Goal: Information Seeking & Learning: Learn about a topic

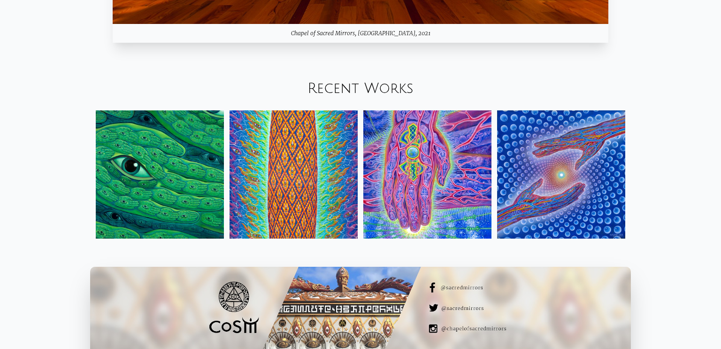
scroll to position [1101, 0]
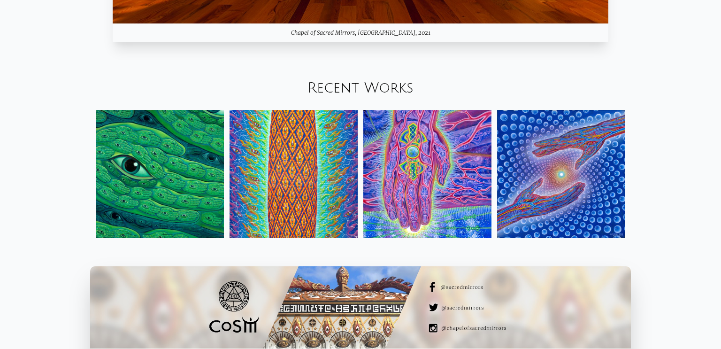
click at [187, 191] on img at bounding box center [160, 174] width 128 height 128
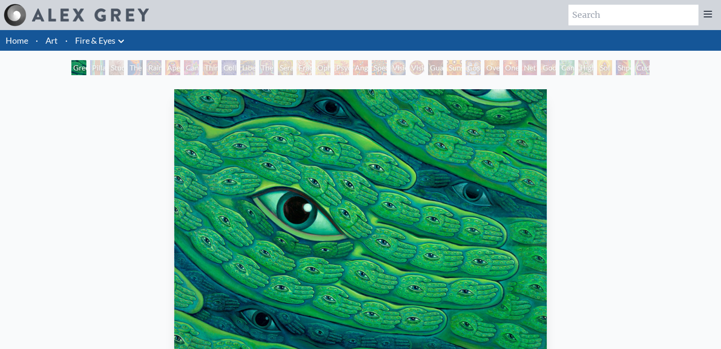
click at [94, 65] on div "Pillar of Awareness" at bounding box center [97, 67] width 15 height 15
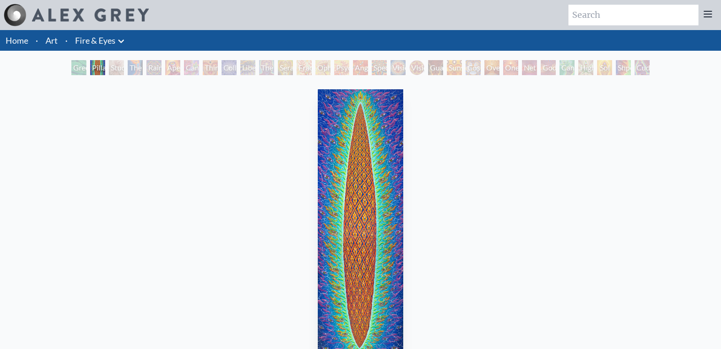
click at [115, 65] on div "Study for the Great Turn" at bounding box center [116, 67] width 15 height 15
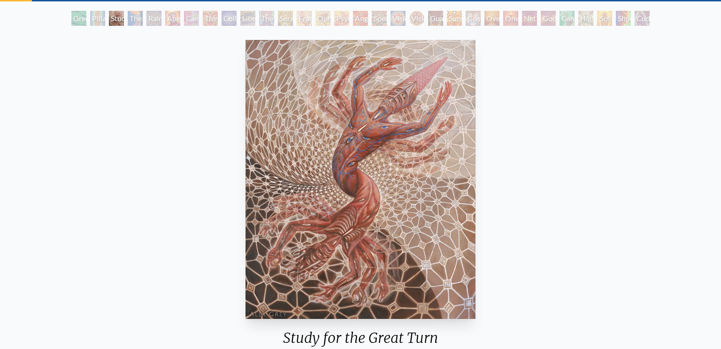
scroll to position [51, 0]
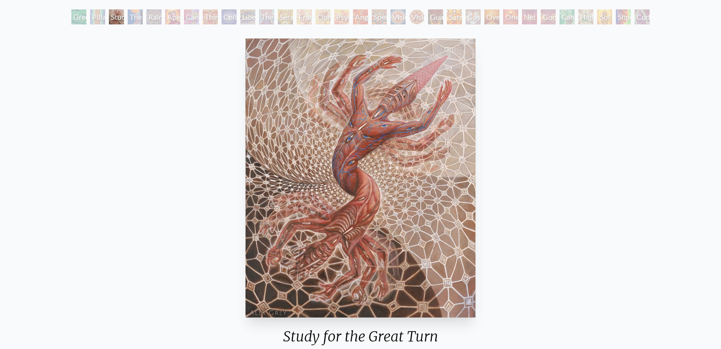
click at [133, 17] on div "The Torch" at bounding box center [135, 16] width 15 height 15
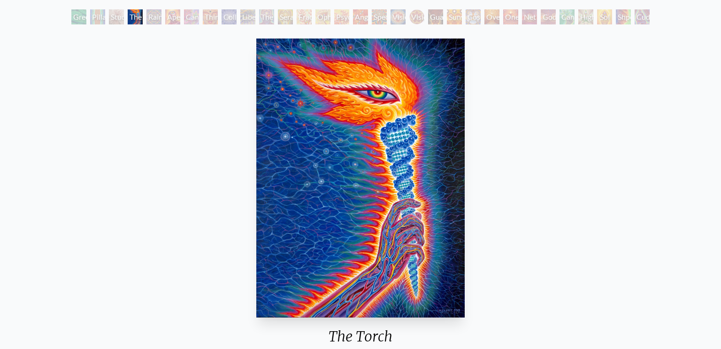
click at [152, 19] on div "Rainbow Eye Ripple" at bounding box center [153, 16] width 15 height 15
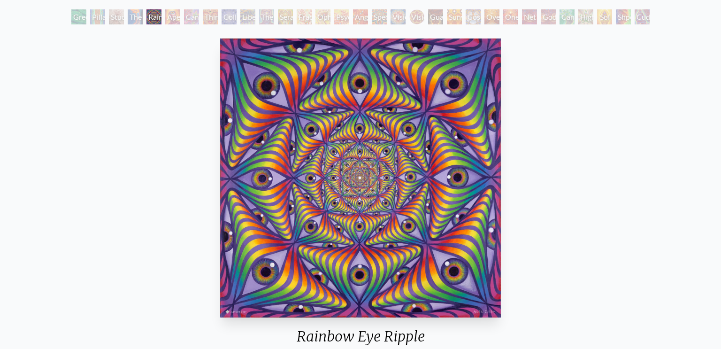
click at [194, 16] on div "Cannabis Sutra" at bounding box center [191, 16] width 15 height 15
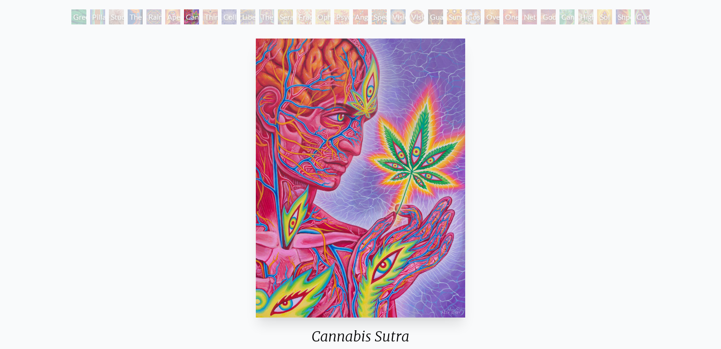
click at [230, 14] on div "Collective Vision" at bounding box center [229, 16] width 15 height 15
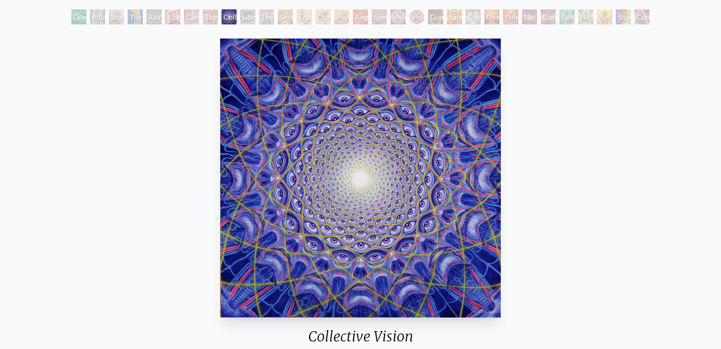
click at [245, 17] on div "Liberation Through Seeing" at bounding box center [247, 16] width 15 height 15
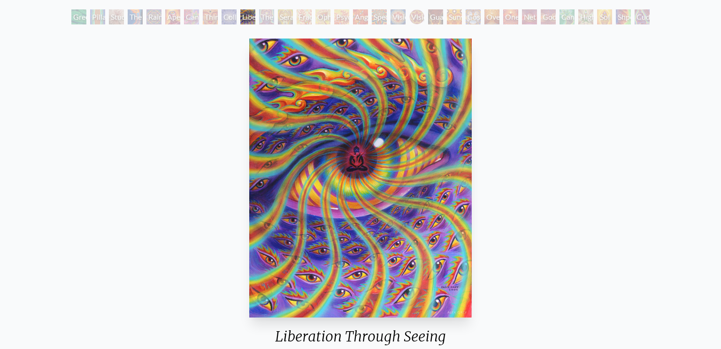
click at [262, 17] on div "The Seer" at bounding box center [266, 16] width 15 height 15
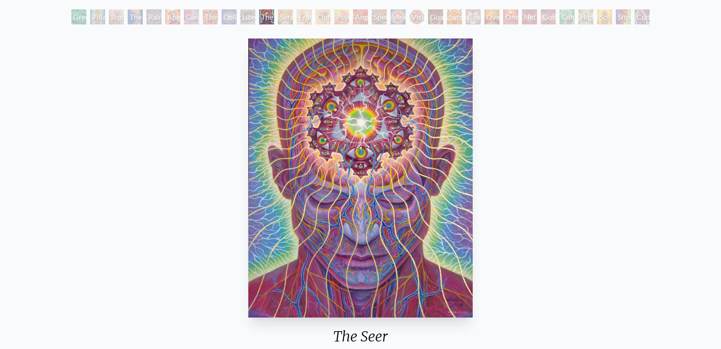
click at [293, 18] on div "Seraphic Transport Docking on the Third Eye" at bounding box center [285, 16] width 15 height 15
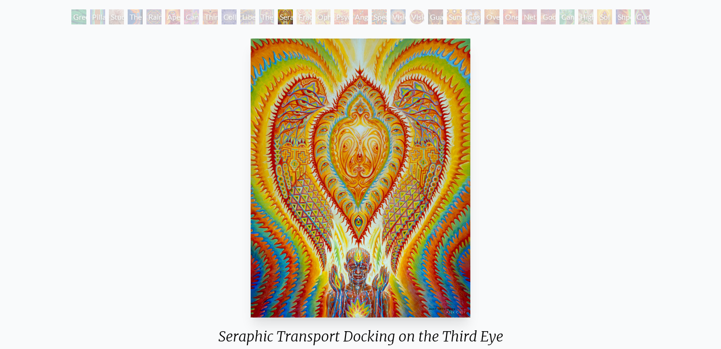
click at [308, 22] on div "Fractal Eyes" at bounding box center [304, 16] width 15 height 15
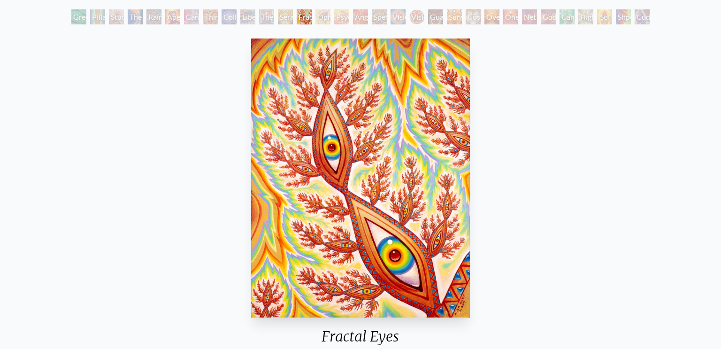
click at [326, 18] on div "Ophanic Eyelash" at bounding box center [322, 16] width 15 height 15
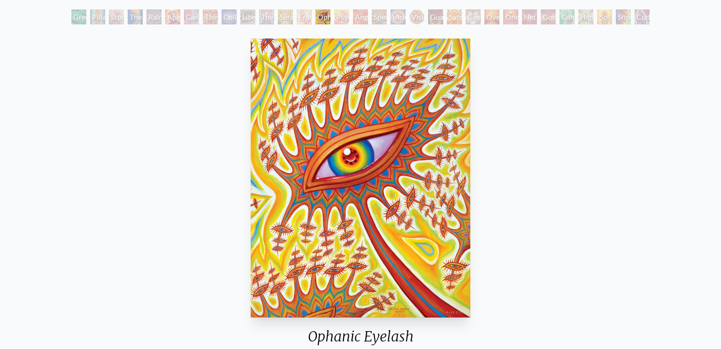
click at [343, 19] on div "Psychomicrograph of a Fractal Paisley Cherub Feather Tip" at bounding box center [341, 16] width 15 height 15
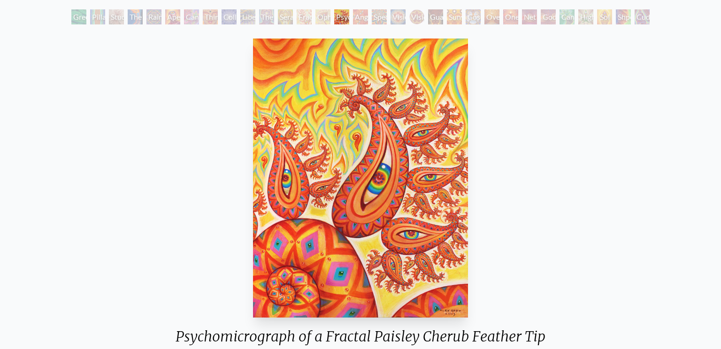
click at [361, 17] on div "Angel Skin" at bounding box center [360, 16] width 15 height 15
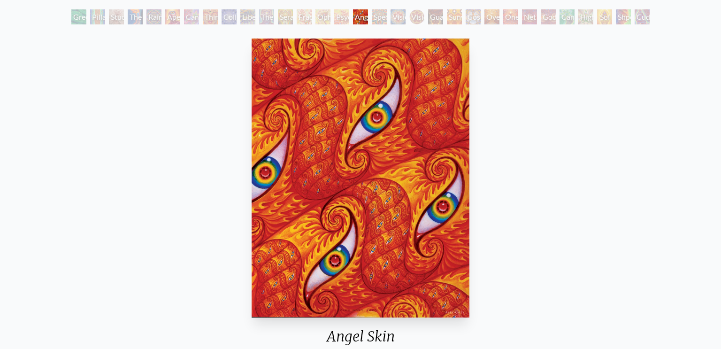
click at [383, 22] on div "Spectral Lotus" at bounding box center [379, 16] width 15 height 15
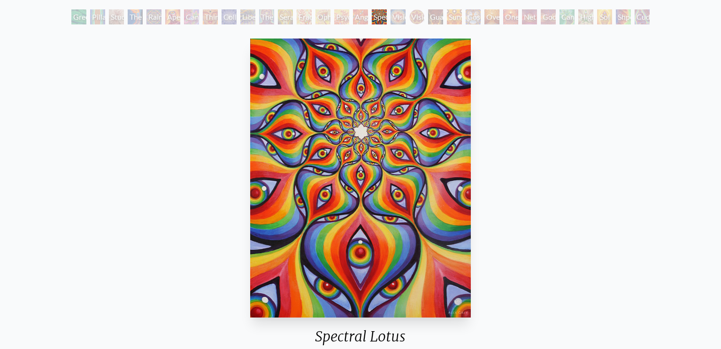
click at [401, 23] on div "Vision Crystal" at bounding box center [397, 16] width 15 height 15
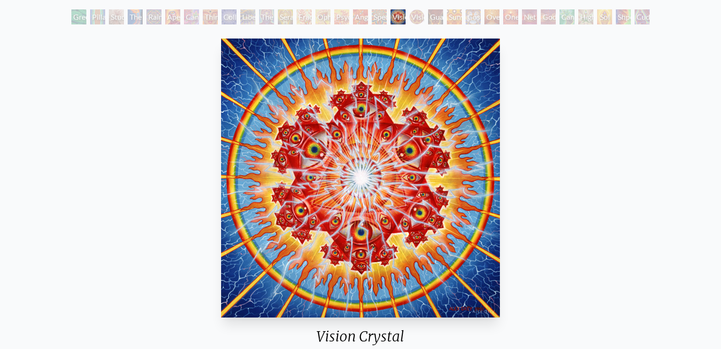
click at [420, 23] on div "Vision Crystal Tondo" at bounding box center [416, 16] width 15 height 15
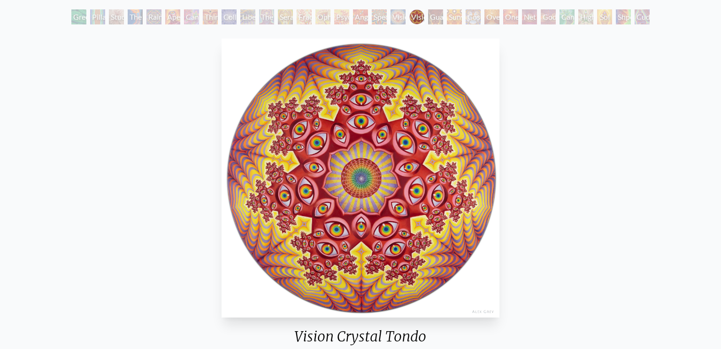
click at [440, 20] on div "Guardian of Infinite Vision" at bounding box center [435, 16] width 15 height 15
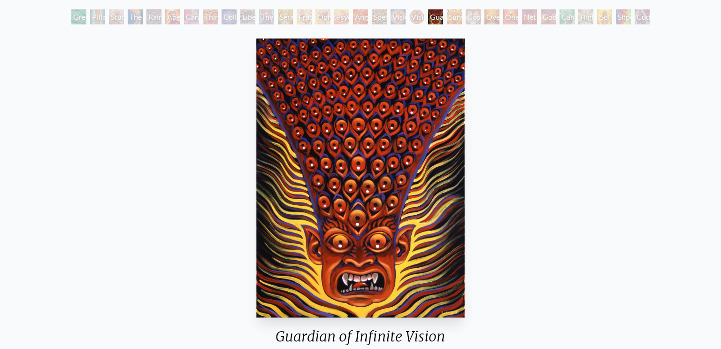
click at [455, 20] on div "Sunyata" at bounding box center [454, 16] width 15 height 15
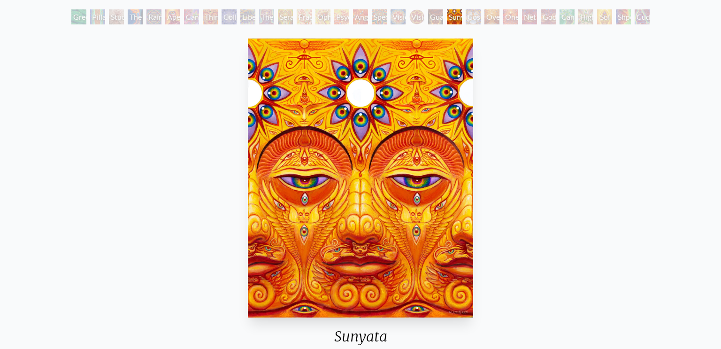
click at [466, 20] on div "Cosmic Elf" at bounding box center [473, 16] width 15 height 15
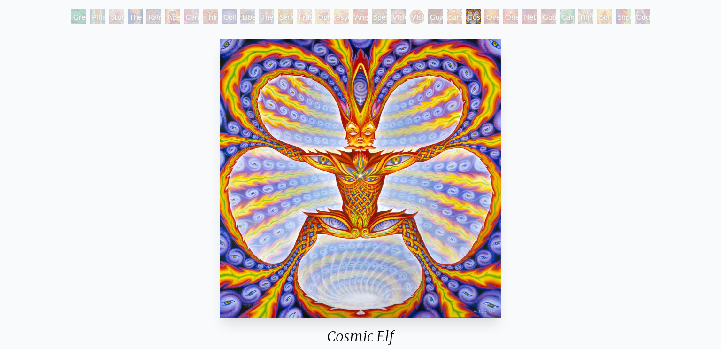
click at [479, 22] on div "Cosmic Elf" at bounding box center [473, 16] width 15 height 15
click at [487, 15] on div "Oversoul" at bounding box center [491, 16] width 15 height 15
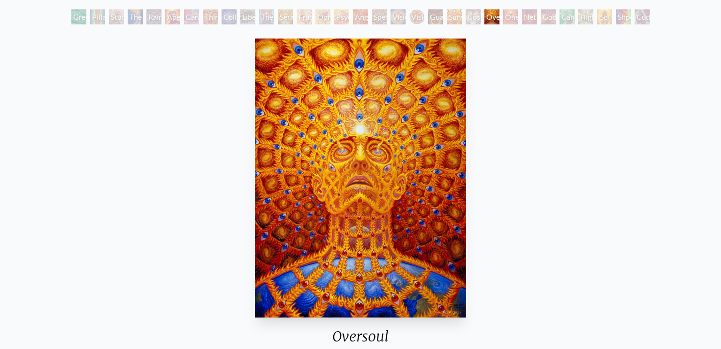
click at [505, 23] on div "One" at bounding box center [510, 16] width 15 height 15
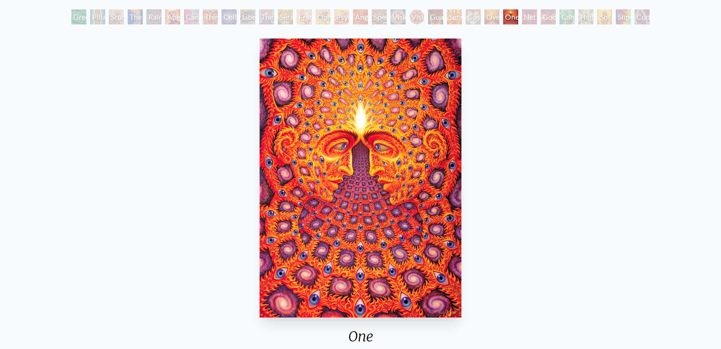
click at [523, 18] on div "Net of Being" at bounding box center [529, 16] width 15 height 15
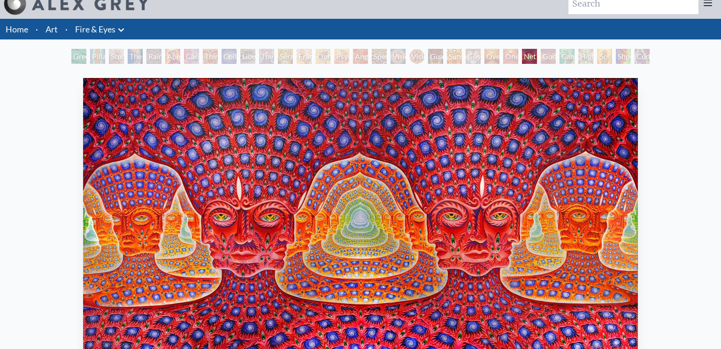
scroll to position [9, 0]
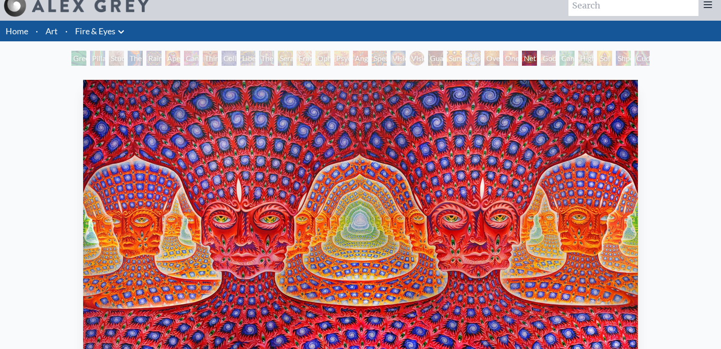
click at [551, 61] on div "Godself" at bounding box center [548, 58] width 15 height 15
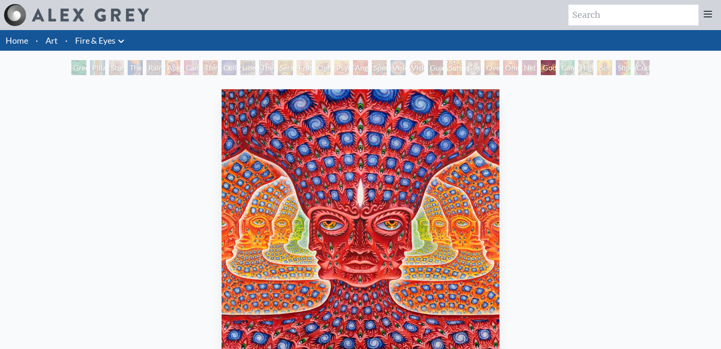
click at [565, 72] on div "Cannafist" at bounding box center [566, 67] width 15 height 15
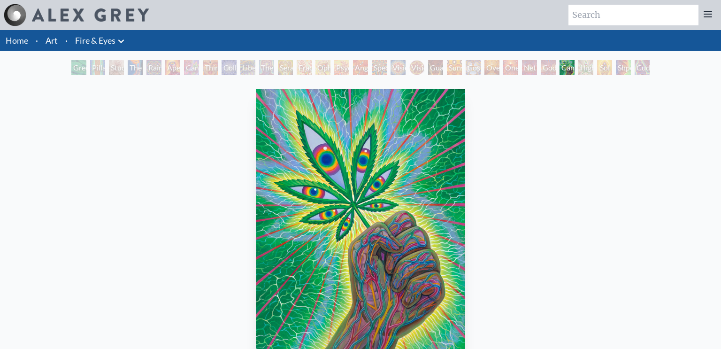
click at [593, 71] on div "Higher Vision" at bounding box center [585, 67] width 15 height 15
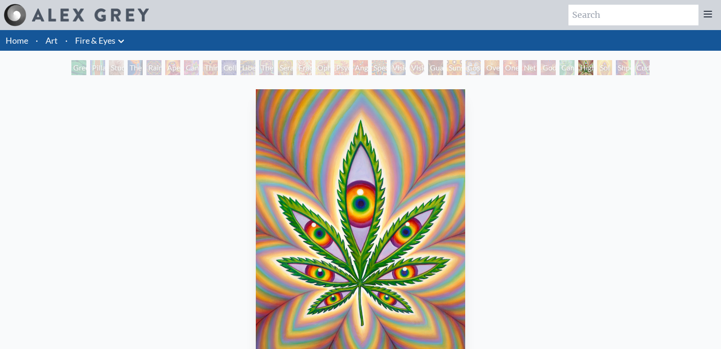
click at [598, 71] on div "Sol Invictus" at bounding box center [604, 67] width 15 height 15
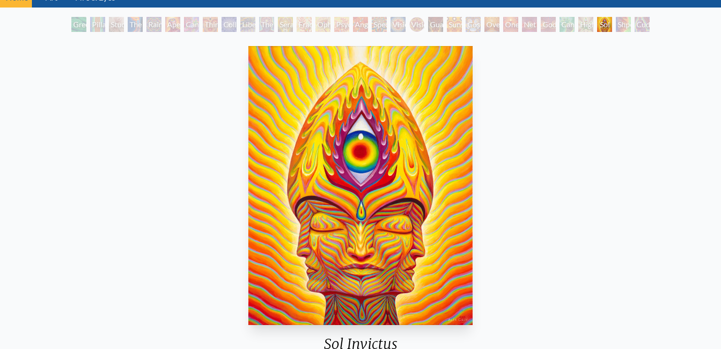
scroll to position [44, 0]
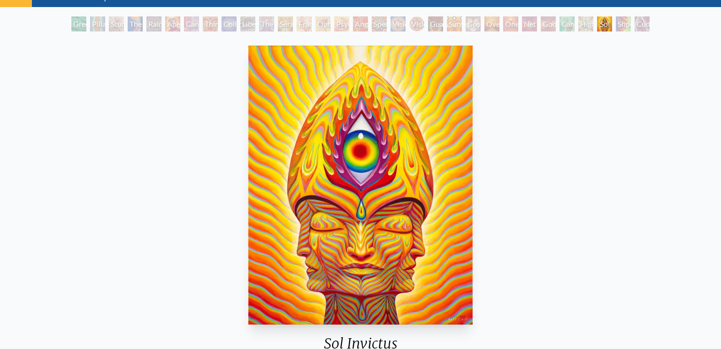
click at [623, 24] on div "Shpongled" at bounding box center [623, 23] width 15 height 15
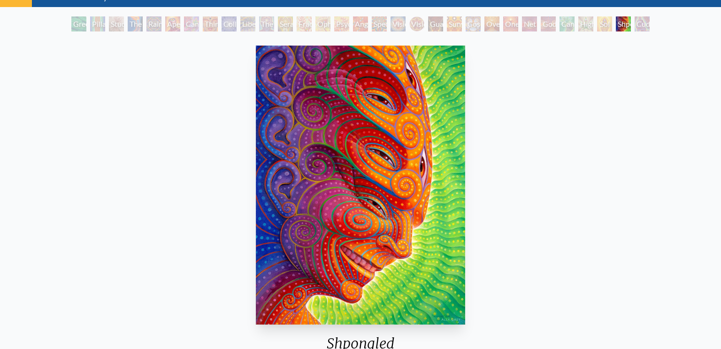
click at [645, 24] on div "Cuddle" at bounding box center [642, 23] width 15 height 15
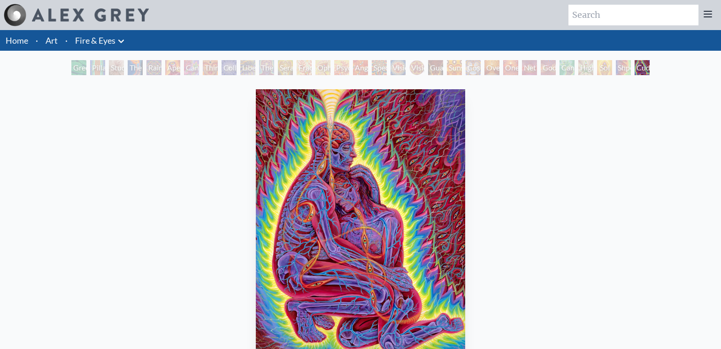
click at [15, 41] on link "Home" at bounding box center [17, 40] width 23 height 10
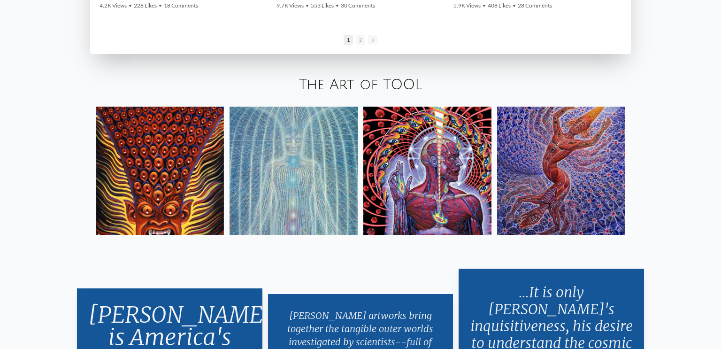
scroll to position [1651, 0]
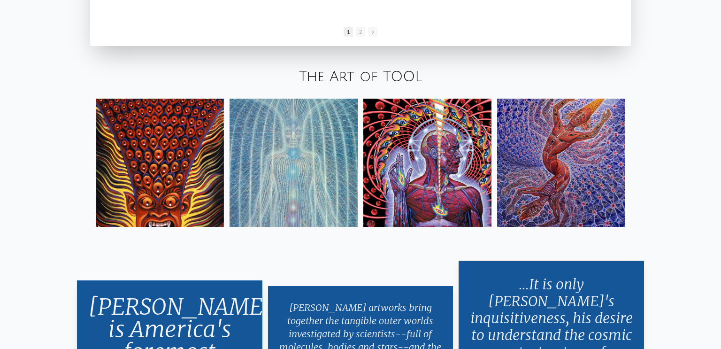
click at [138, 162] on img at bounding box center [160, 163] width 128 height 128
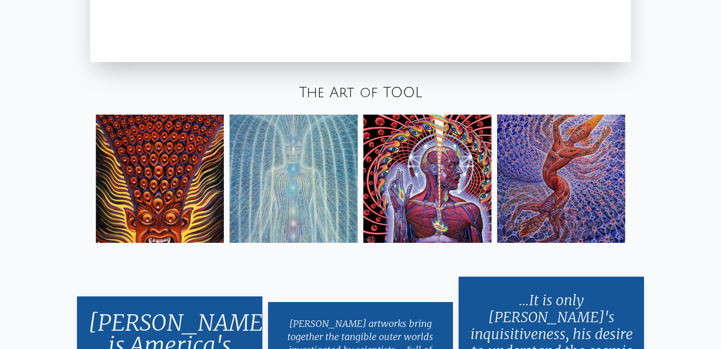
scroll to position [1492, 0]
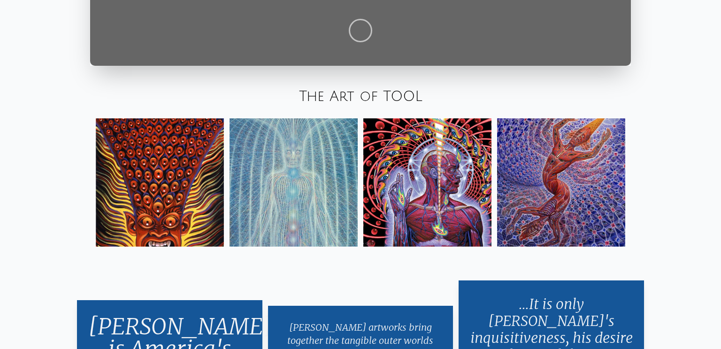
click at [417, 171] on img at bounding box center [427, 182] width 128 height 128
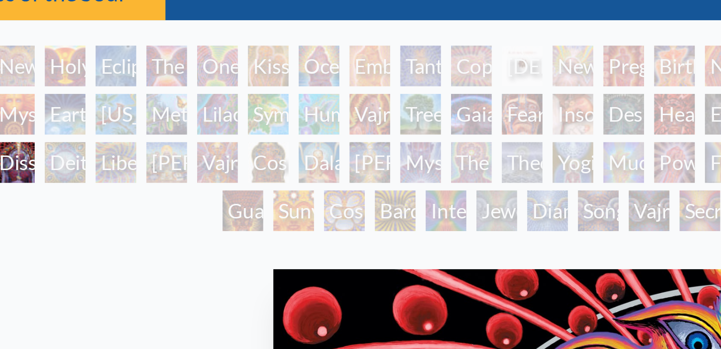
scroll to position [0, 0]
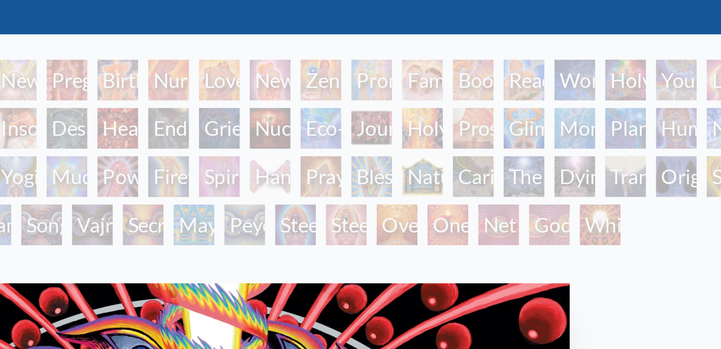
click at [334, 122] on div "Vajra Being" at bounding box center [341, 120] width 15 height 15
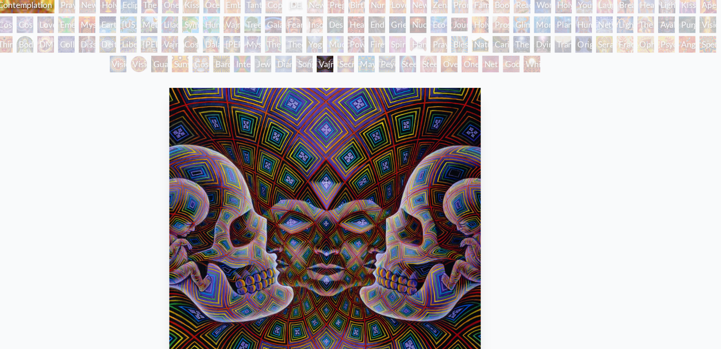
scroll to position [32, 0]
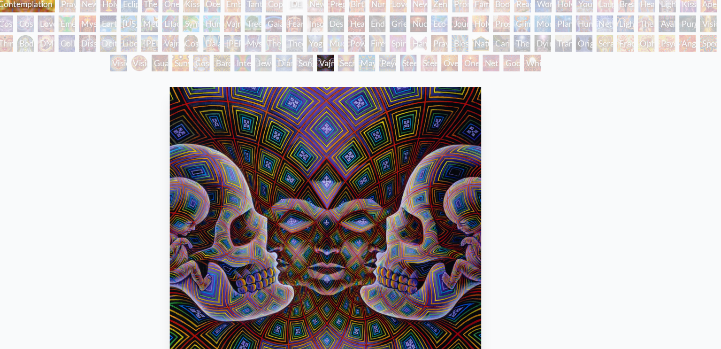
click at [137, 74] on div "Dissectional Art for Tool's Lateralus CD" at bounding box center [144, 71] width 15 height 15
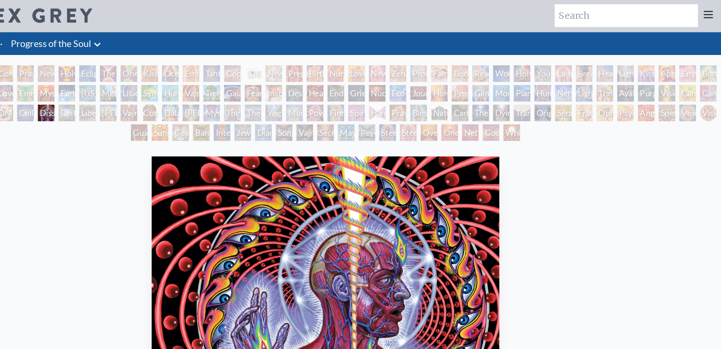
click at [397, 124] on div "Peyote Being" at bounding box center [397, 121] width 15 height 15
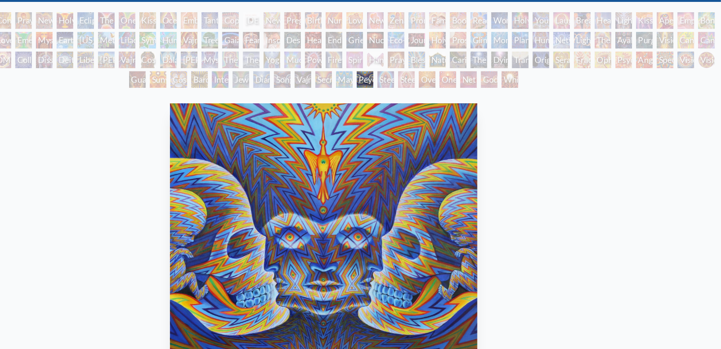
scroll to position [40, 0]
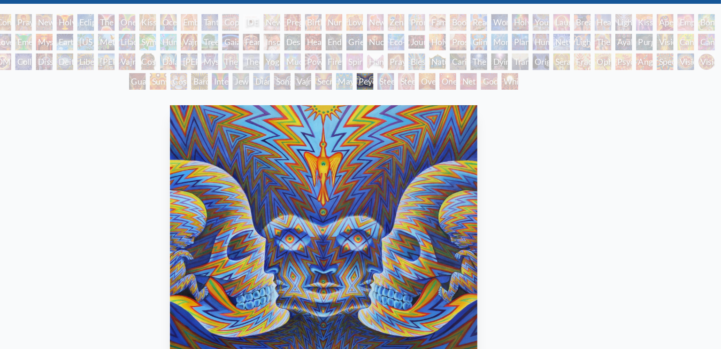
click at [434, 83] on div "Steeplehead 2" at bounding box center [435, 81] width 15 height 15
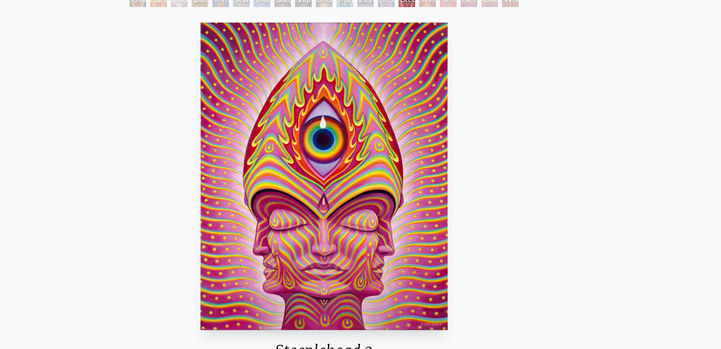
scroll to position [84, 0]
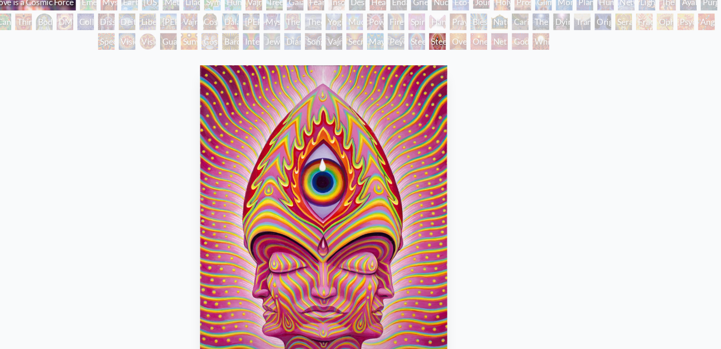
click at [512, 39] on div "Net of Being" at bounding box center [519, 37] width 15 height 15
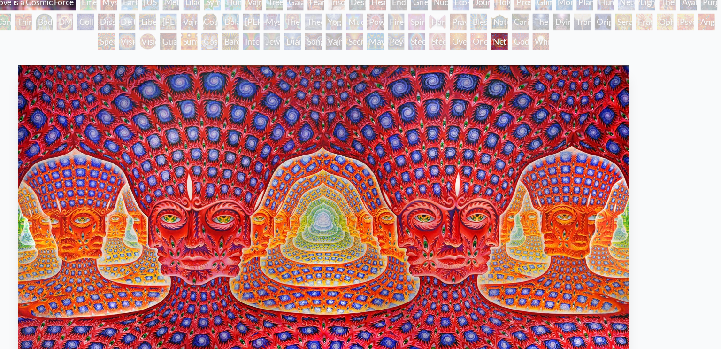
click at [531, 38] on div "Godself" at bounding box center [538, 37] width 15 height 15
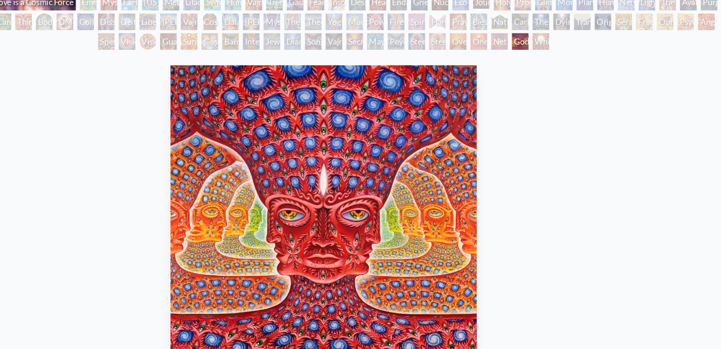
click at [512, 39] on div "Net of Being" at bounding box center [519, 37] width 15 height 15
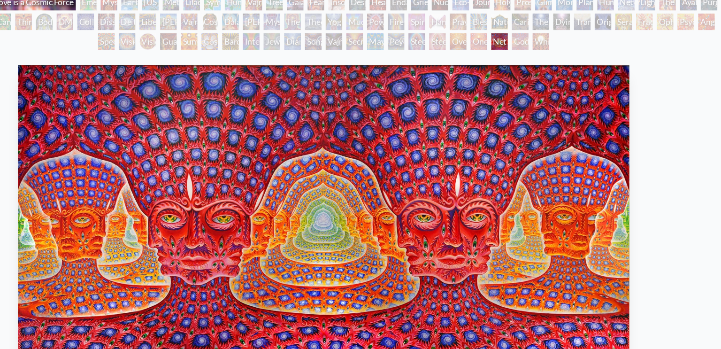
click at [550, 39] on div "White Light" at bounding box center [557, 37] width 15 height 15
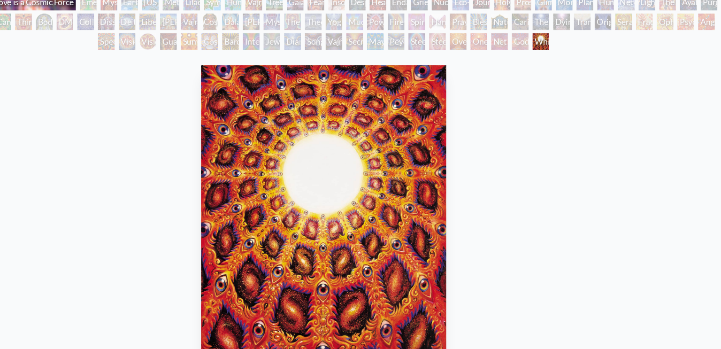
click at [550, 20] on div "The Soul Finds It's Way" at bounding box center [557, 19] width 15 height 15
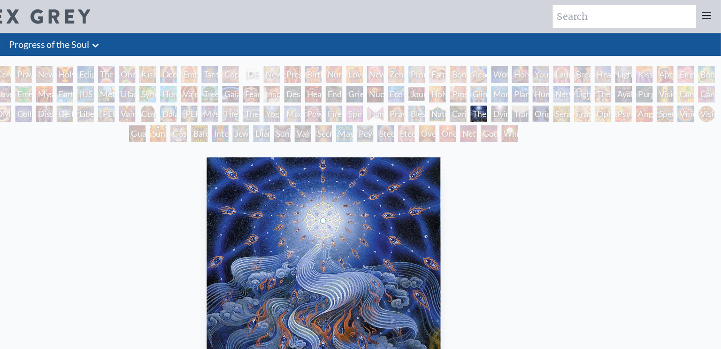
click at [484, 106] on div "Caring" at bounding box center [482, 103] width 15 height 15
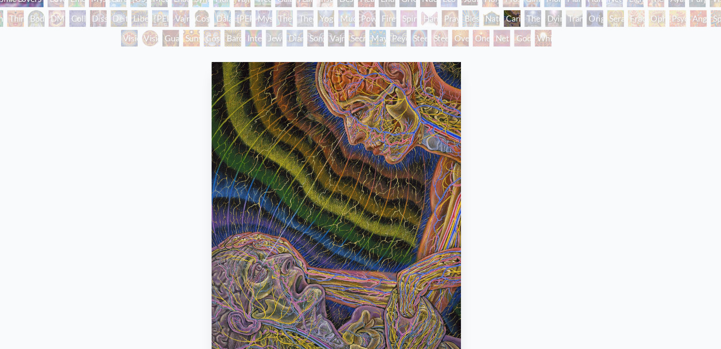
scroll to position [55, 0]
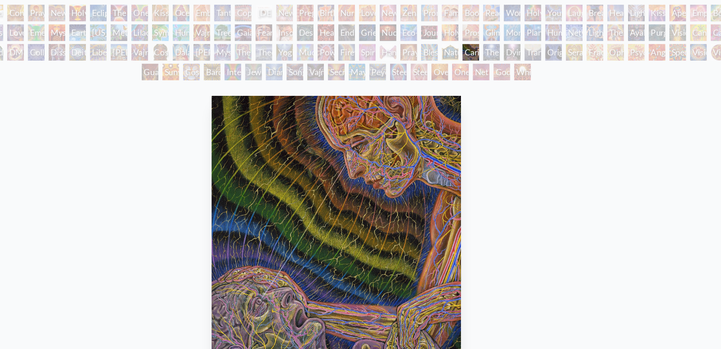
click at [176, 51] on div "Adam & Eve Visionary Origin of Language Body, Mind, Spirit Contemplation Prayin…" at bounding box center [360, 40] width 721 height 71
click at [183, 48] on div "Vajra Guru" at bounding box center [182, 48] width 15 height 15
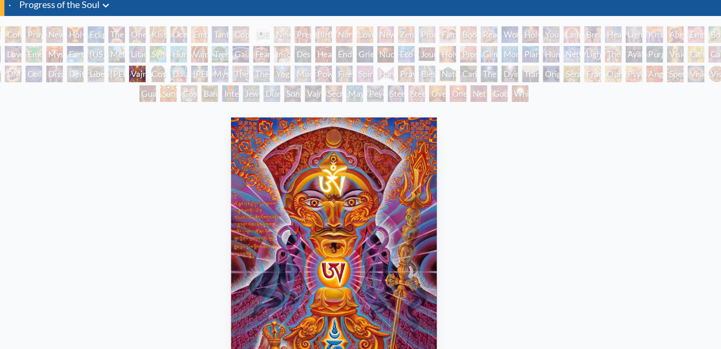
scroll to position [31, 0]
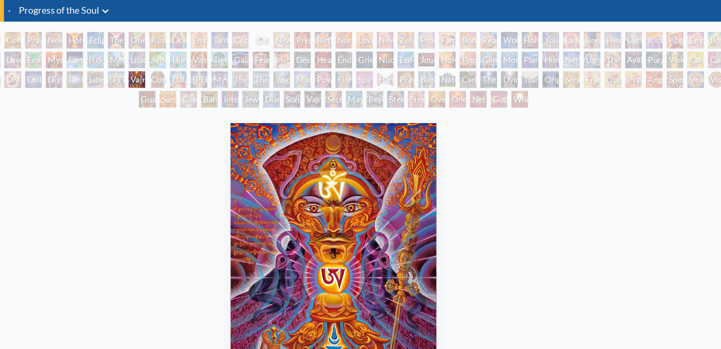
click at [198, 70] on div "Cosmic Christ" at bounding box center [200, 72] width 15 height 15
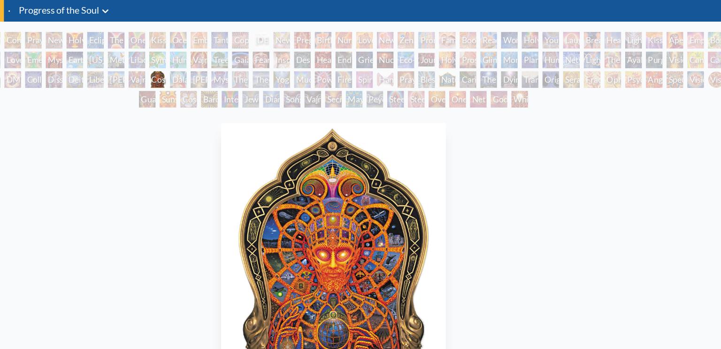
click at [225, 72] on div "Dalai Lama" at bounding box center [219, 72] width 15 height 15
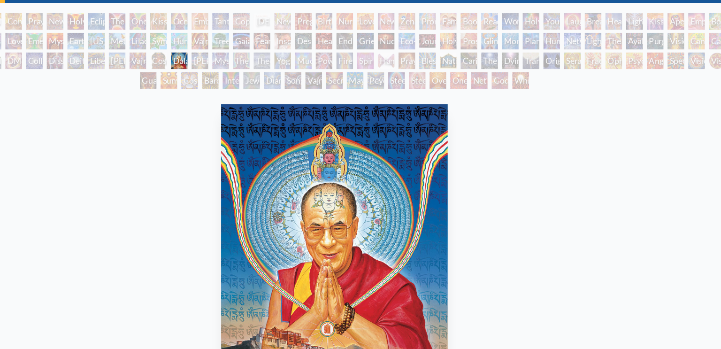
scroll to position [31, 0]
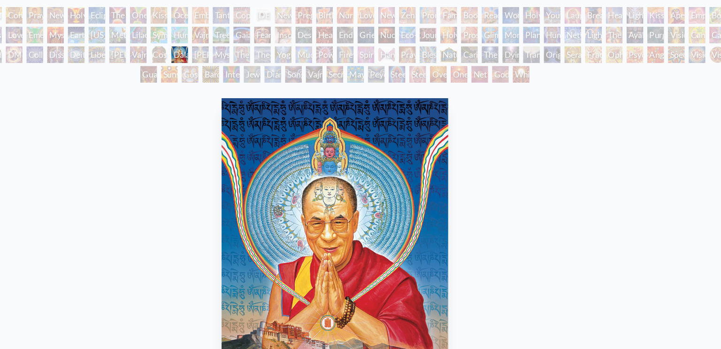
click at [106, 78] on div "Dissectional Art for Tool's Lateralus CD" at bounding box center [106, 72] width 15 height 15
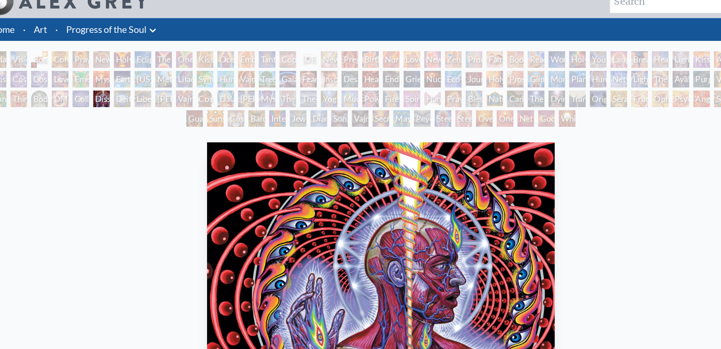
scroll to position [11, 0]
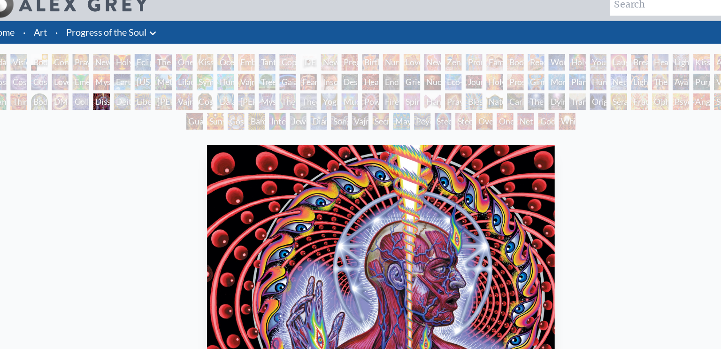
click at [153, 28] on icon at bounding box center [153, 29] width 11 height 11
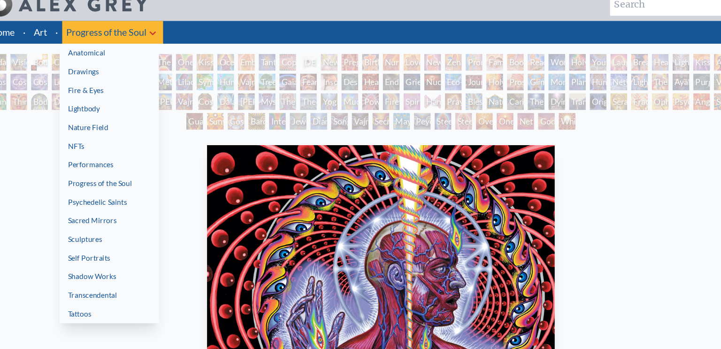
click at [134, 50] on link "Anatomical" at bounding box center [114, 47] width 90 height 17
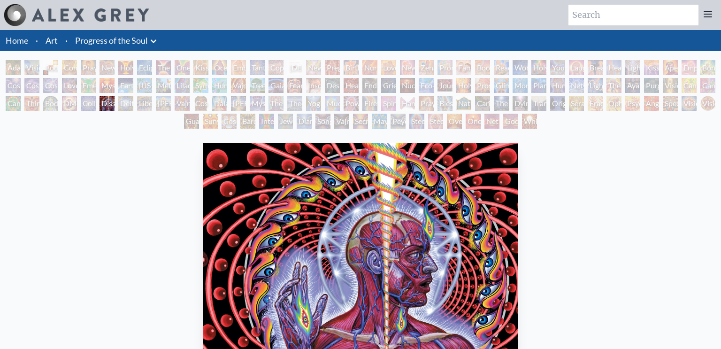
click at [70, 108] on div "DMT - The Spirit Molecule" at bounding box center [69, 103] width 15 height 15
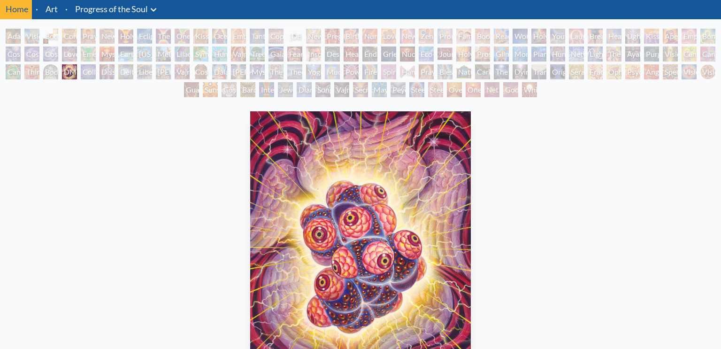
scroll to position [28, 0]
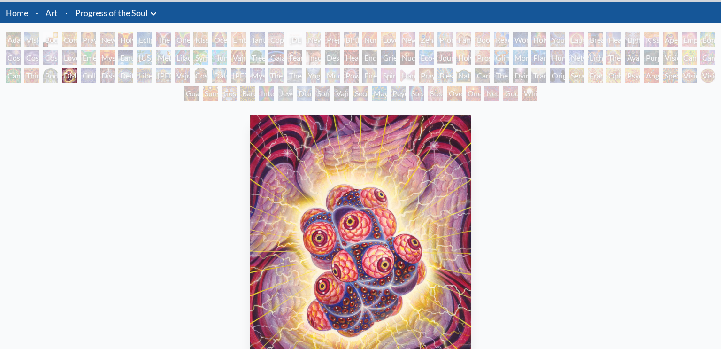
click at [15, 38] on div "Adam & Eve" at bounding box center [13, 39] width 15 height 15
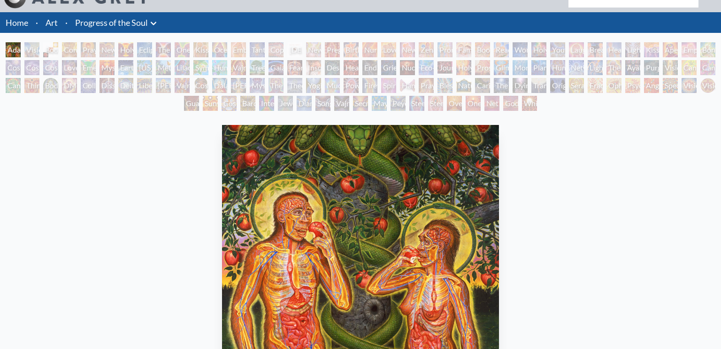
scroll to position [7, 0]
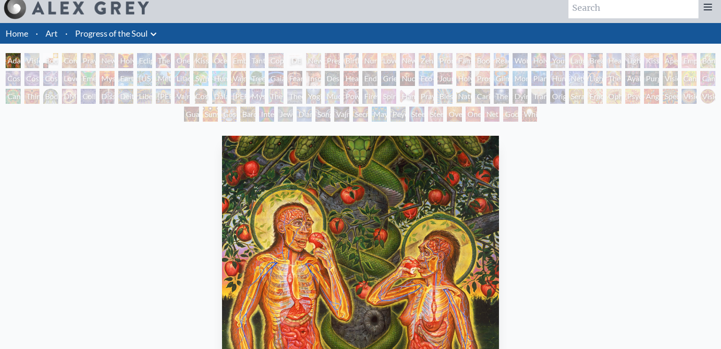
click at [31, 60] on div "Visionary Origin of Language" at bounding box center [31, 60] width 15 height 15
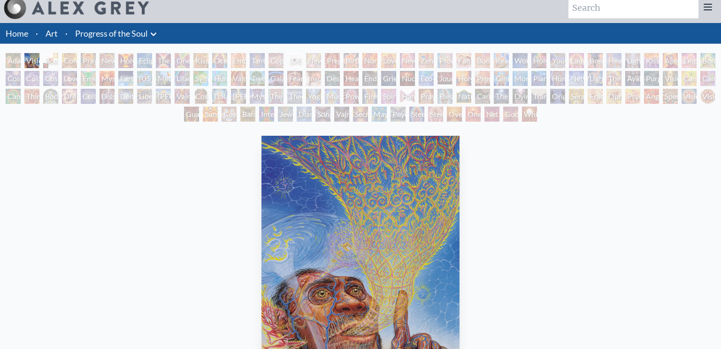
scroll to position [53, 0]
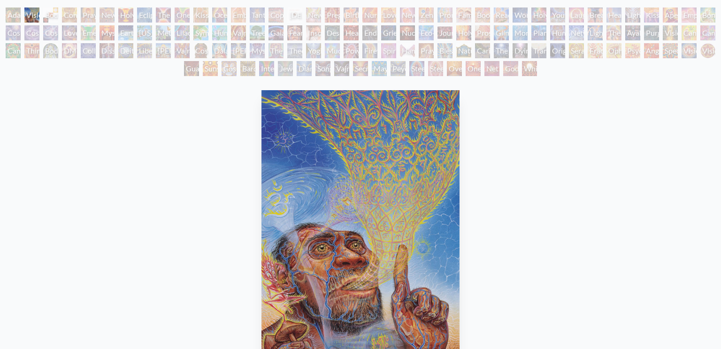
click at [57, 18] on div "Body, Mind, Spirit" at bounding box center [50, 15] width 15 height 15
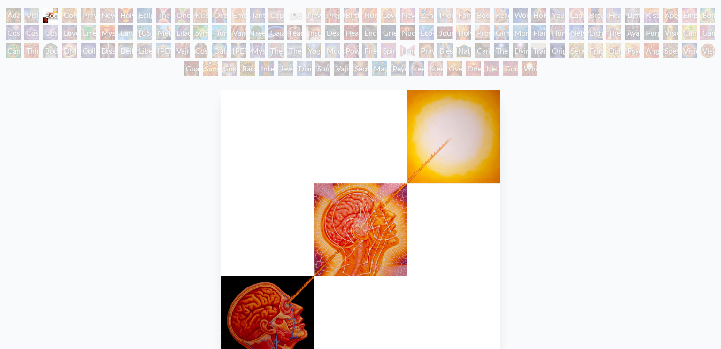
click at [77, 16] on div "Contemplation" at bounding box center [69, 15] width 15 height 15
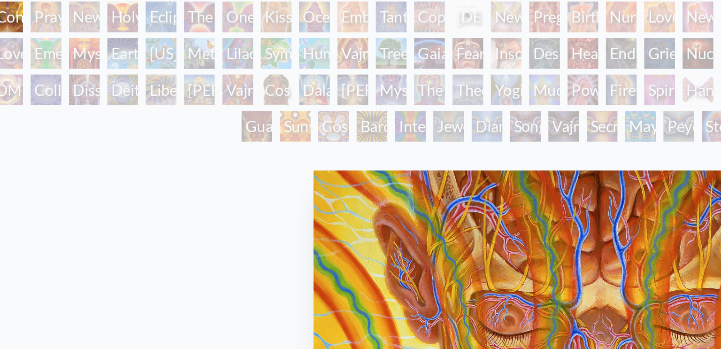
scroll to position [52, 0]
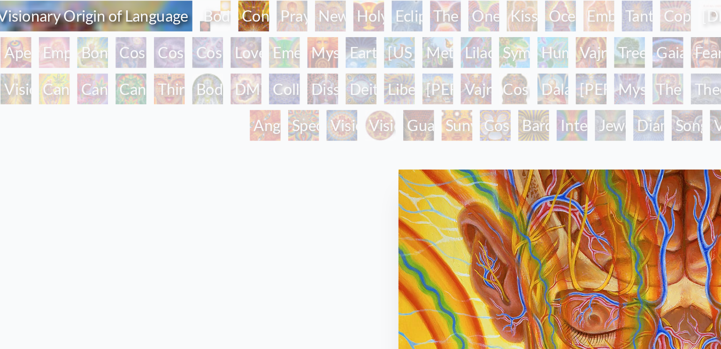
click at [325, 54] on div "Mystic Eye" at bounding box center [332, 50] width 15 height 15
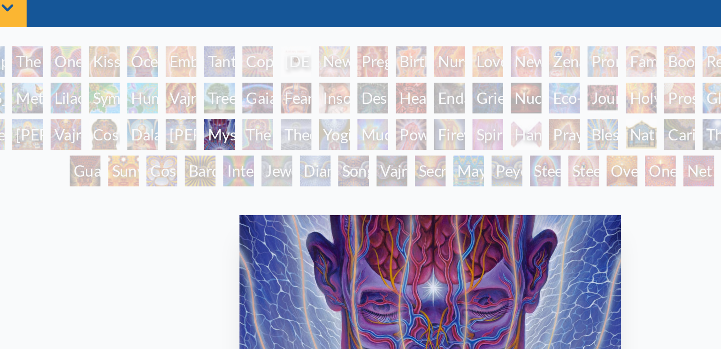
scroll to position [32, 0]
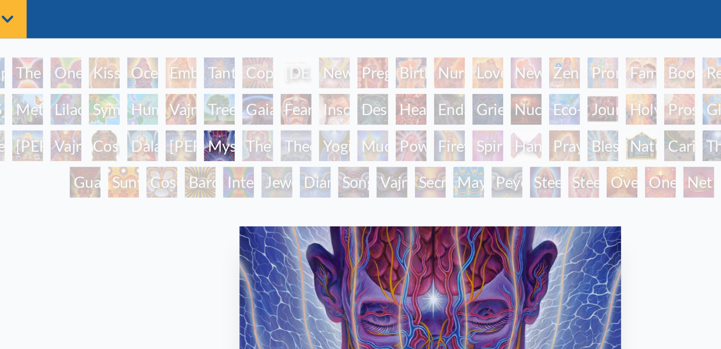
click at [281, 75] on div "The Seer" at bounding box center [275, 71] width 15 height 15
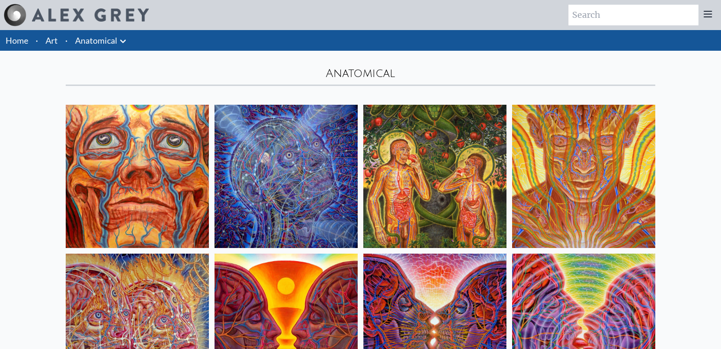
click at [116, 36] on link "Anatomical" at bounding box center [96, 40] width 42 height 13
click at [124, 40] on icon at bounding box center [123, 40] width 6 height 3
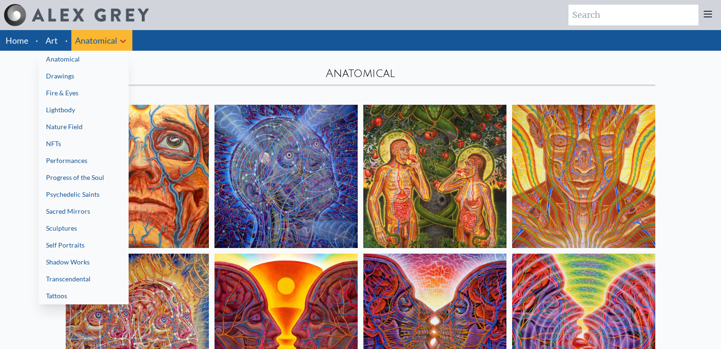
click at [98, 70] on link "Drawings" at bounding box center [83, 76] width 90 height 17
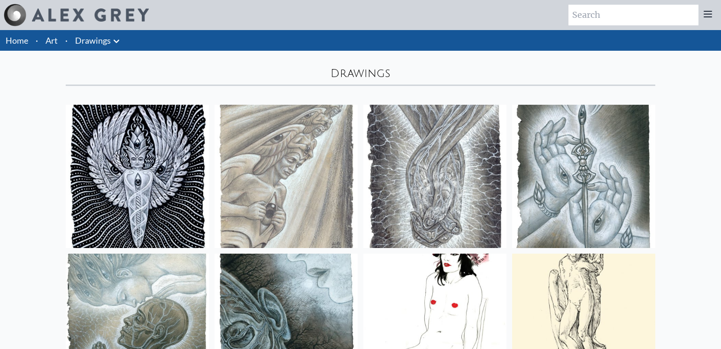
click at [119, 41] on icon at bounding box center [116, 41] width 11 height 11
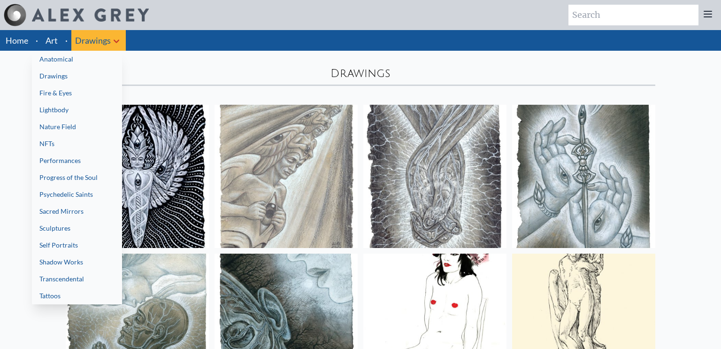
click at [92, 92] on link "Fire & Eyes" at bounding box center [77, 92] width 90 height 17
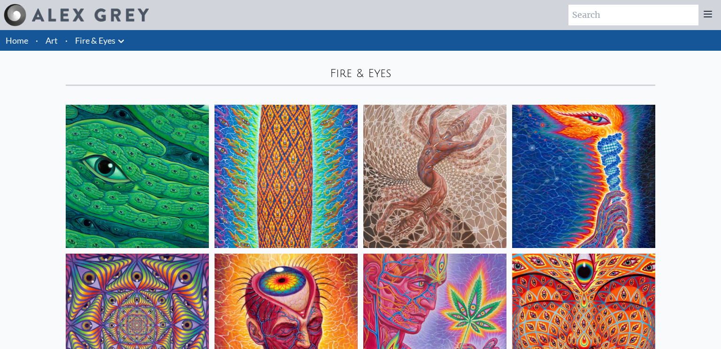
click at [123, 42] on icon at bounding box center [120, 41] width 11 height 11
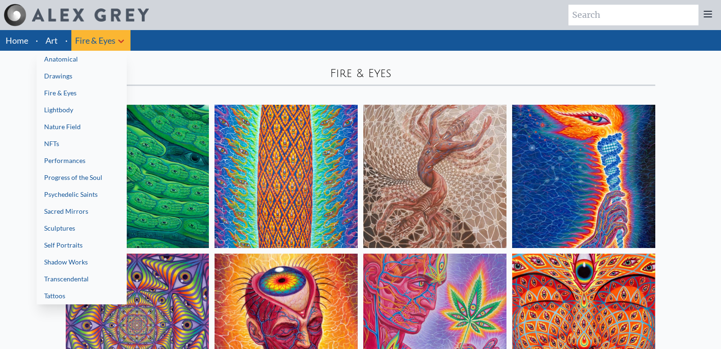
click at [89, 112] on link "Lightbody" at bounding box center [82, 109] width 90 height 17
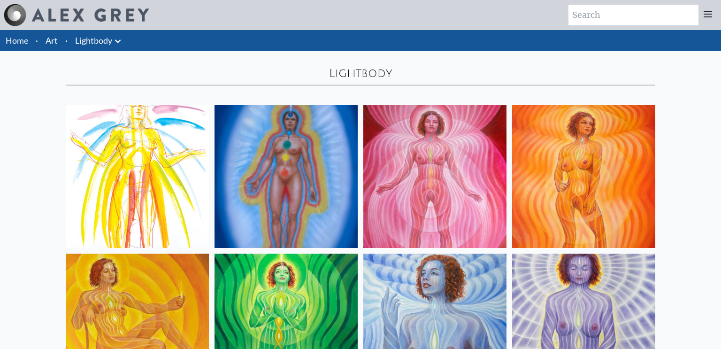
click at [119, 43] on icon at bounding box center [117, 41] width 11 height 11
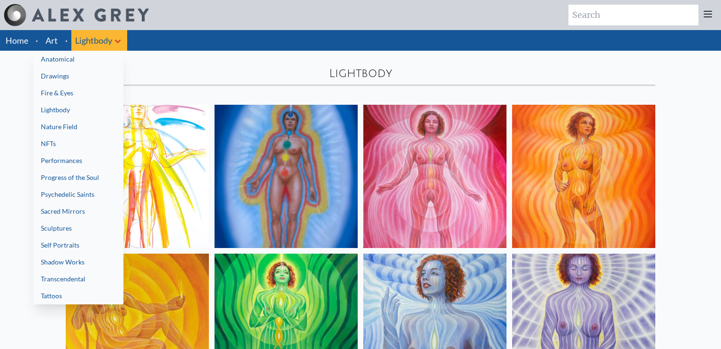
click at [85, 121] on link "Nature Field" at bounding box center [78, 126] width 90 height 17
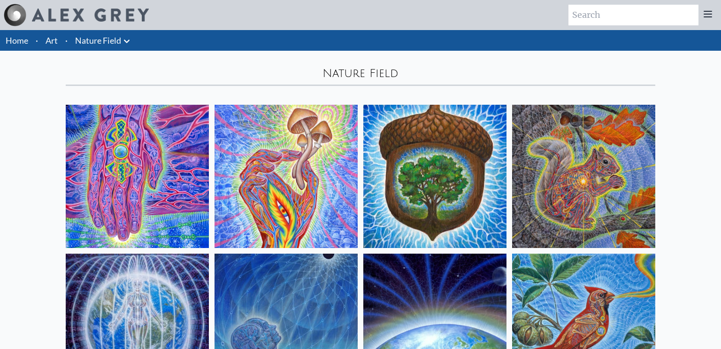
click at [127, 45] on icon at bounding box center [126, 41] width 11 height 11
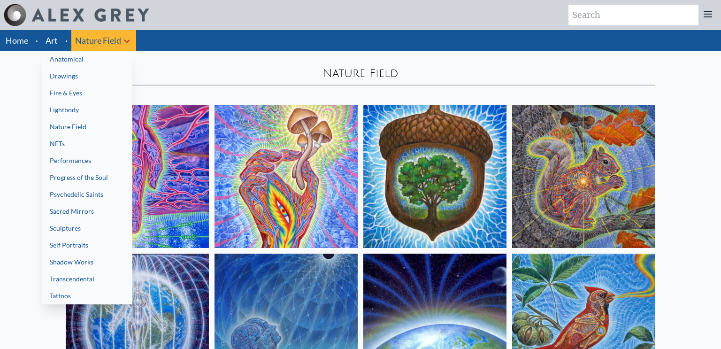
click at [89, 146] on link "NFTs" at bounding box center [87, 143] width 90 height 17
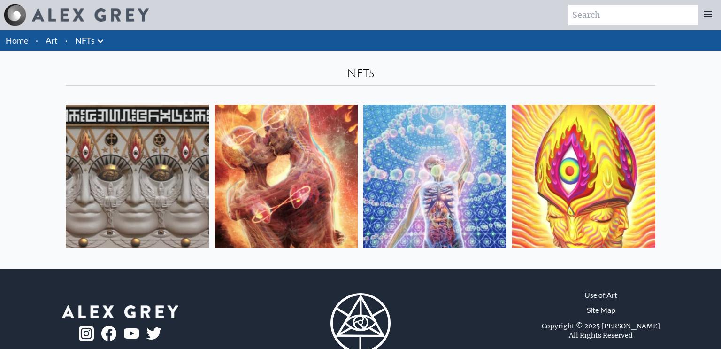
click at [104, 37] on icon at bounding box center [100, 41] width 11 height 11
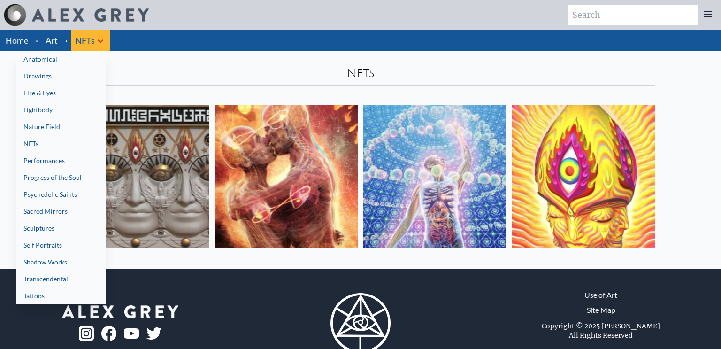
click at [60, 178] on link "Progress of the Soul" at bounding box center [61, 177] width 90 height 17
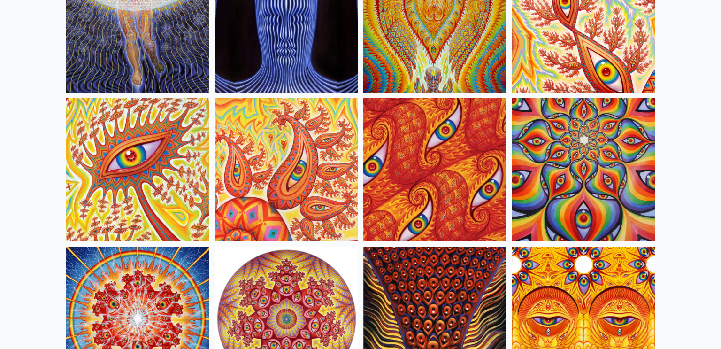
scroll to position [4022, 0]
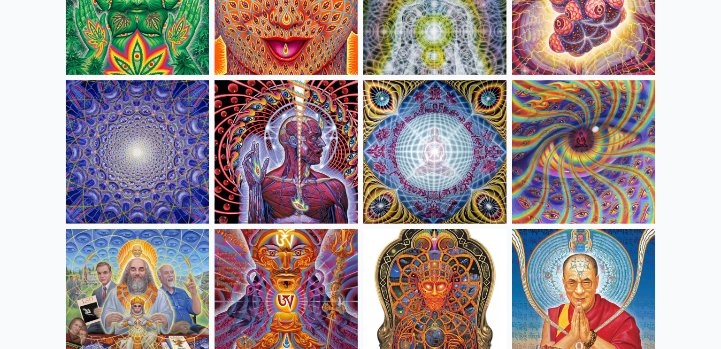
scroll to position [2997, 0]
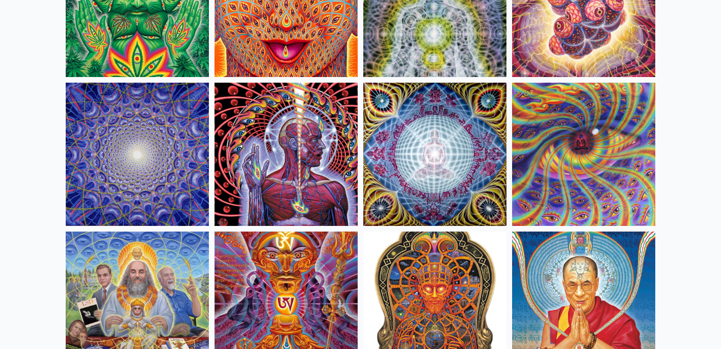
click at [291, 177] on img at bounding box center [285, 154] width 143 height 143
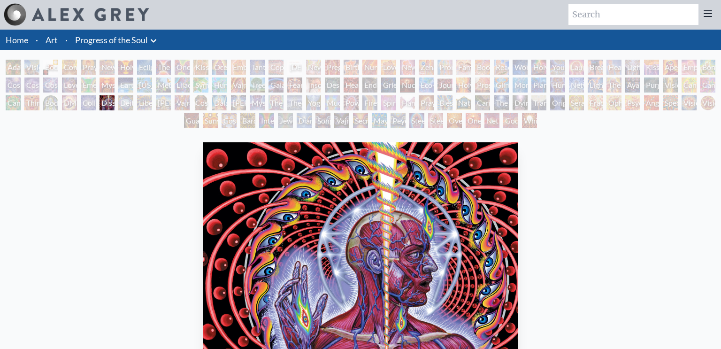
scroll to position [2, 0]
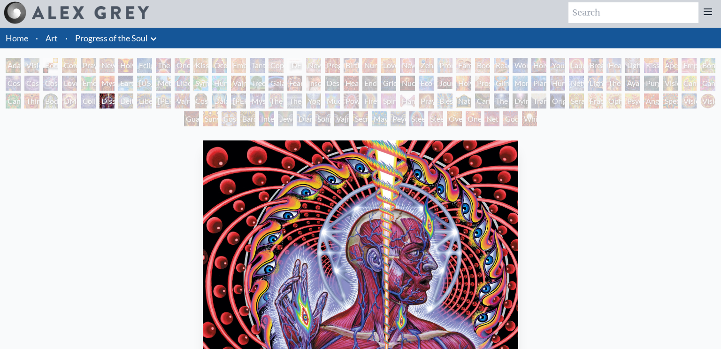
click at [484, 120] on div "Net of Being" at bounding box center [491, 118] width 15 height 15
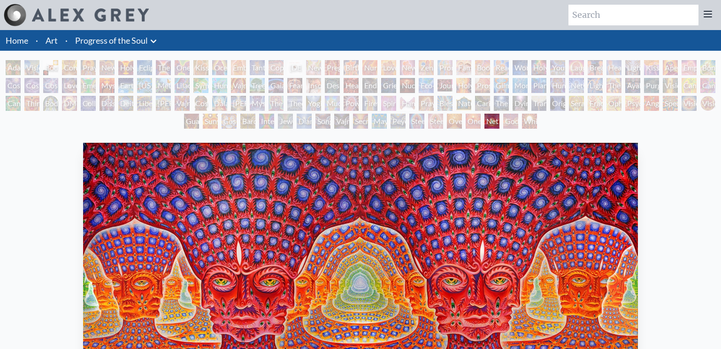
click at [2, 40] on li "Home" at bounding box center [16, 40] width 32 height 21
click at [19, 41] on link "Home" at bounding box center [17, 40] width 23 height 10
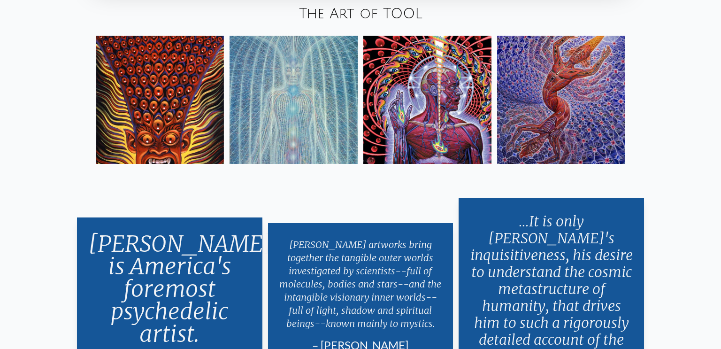
scroll to position [1720, 0]
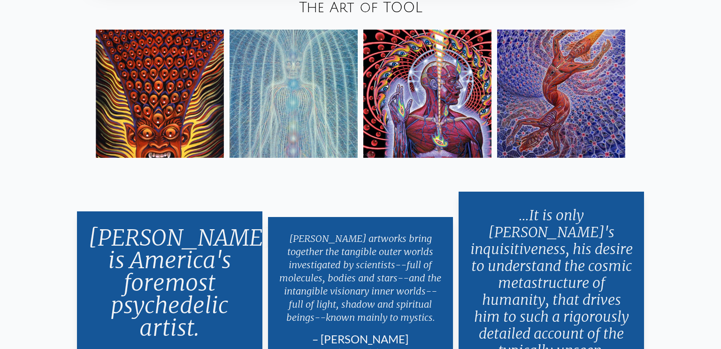
click at [562, 70] on img at bounding box center [561, 94] width 128 height 128
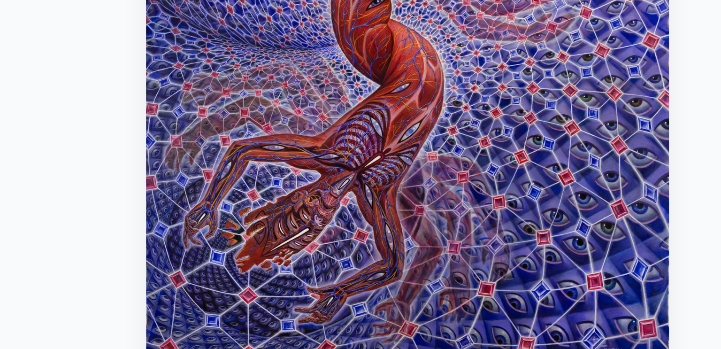
scroll to position [71, 0]
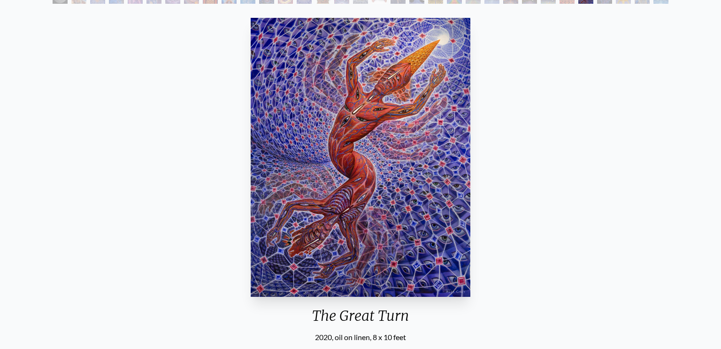
click at [205, 138] on div "The Great Turn 2020, oil on linen, 8 x 10 feet Visit the CoSM Shop The Great Tu…" at bounding box center [361, 317] width 706 height 606
